Goal: Find specific page/section: Find specific page/section

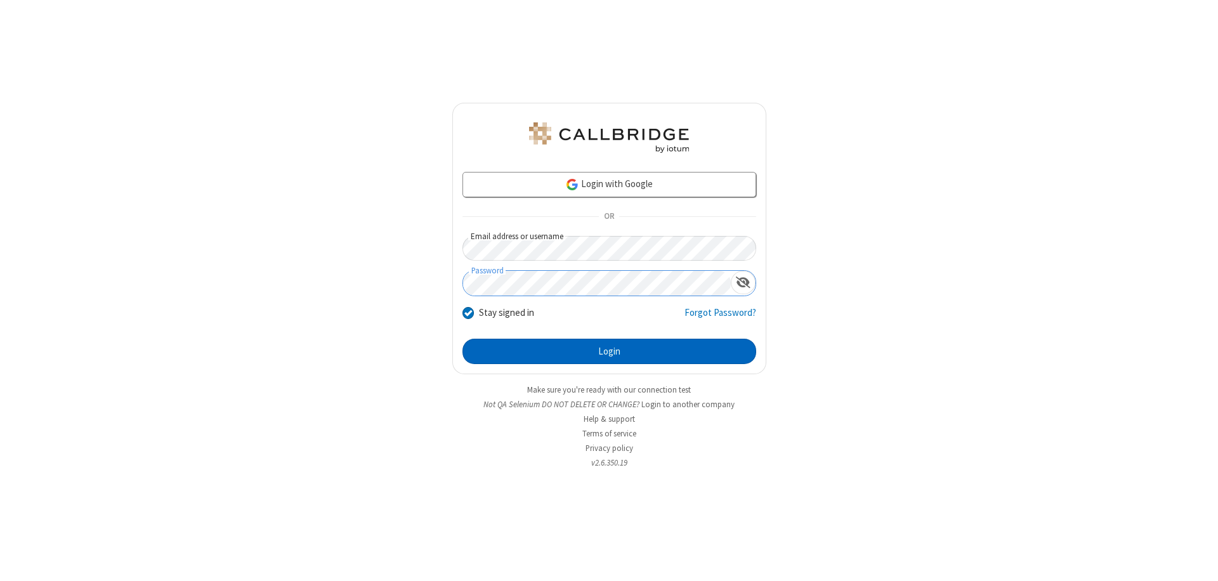
click at [609, 352] on button "Login" at bounding box center [610, 351] width 294 height 25
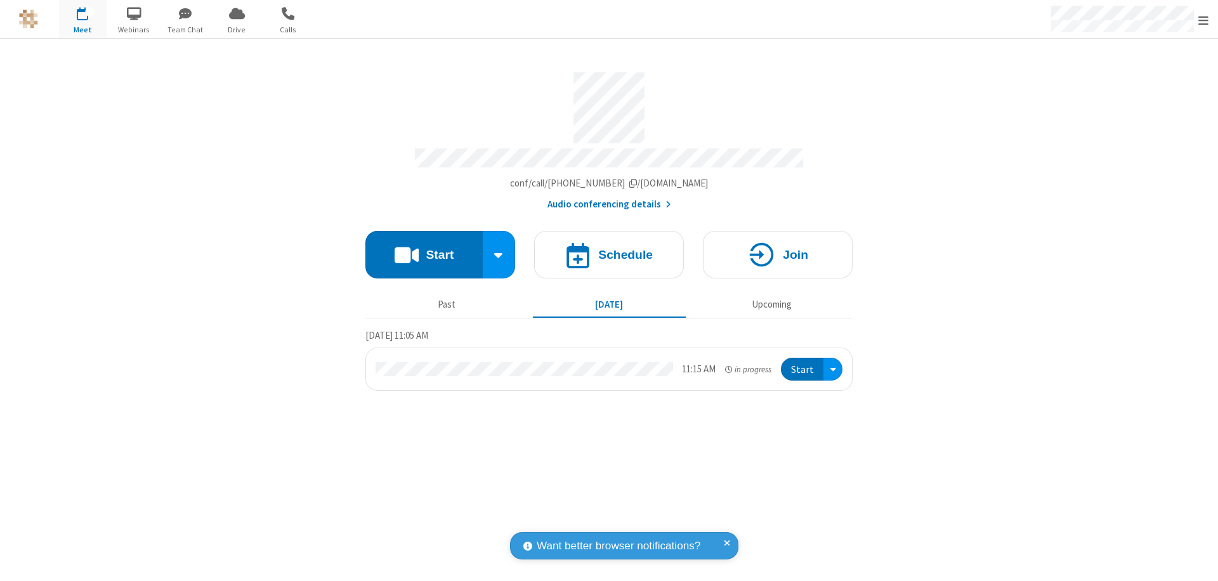
click at [1204, 20] on span "Open menu" at bounding box center [1204, 20] width 10 height 13
click at [237, 29] on span "Drive" at bounding box center [237, 29] width 48 height 11
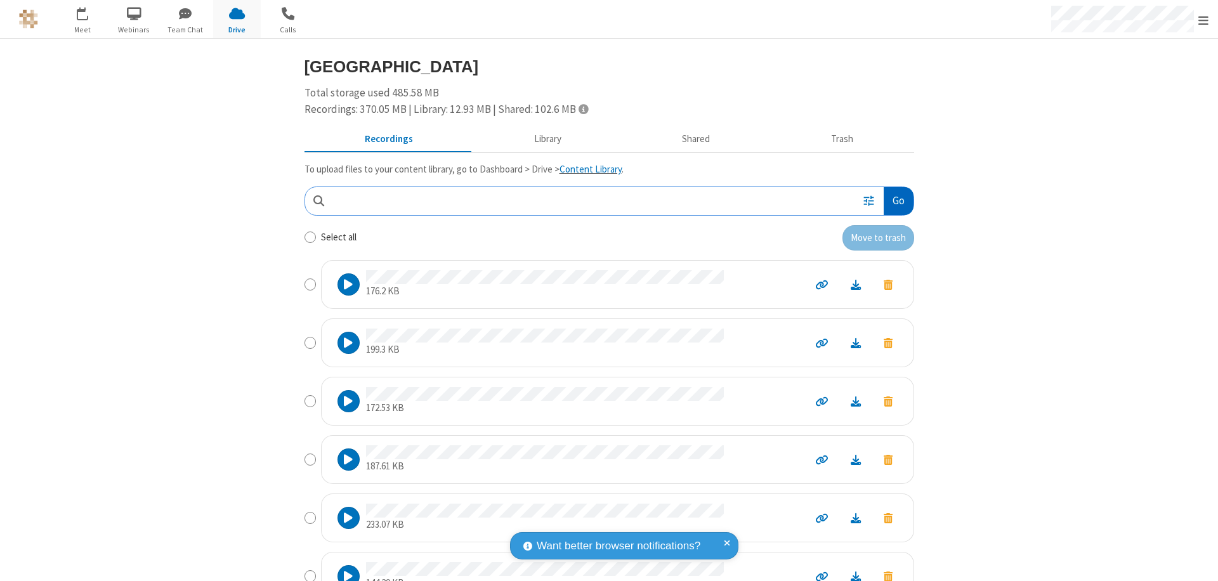
click at [893, 201] on button "Go" at bounding box center [898, 201] width 29 height 29
